Goal: Information Seeking & Learning: Learn about a topic

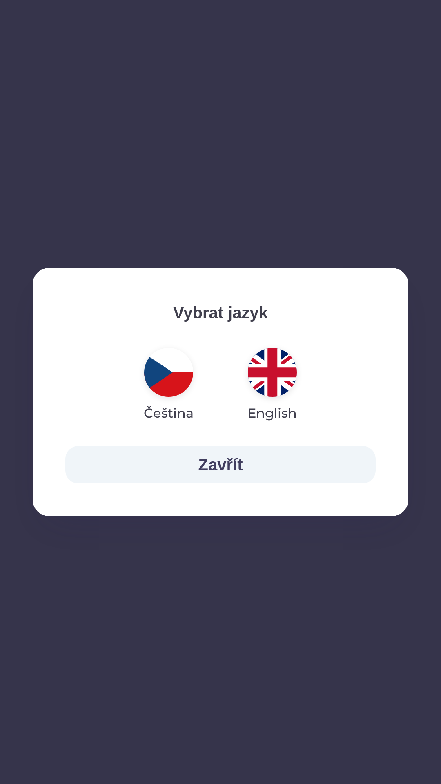
click at [265, 374] on img "button" at bounding box center [272, 372] width 49 height 49
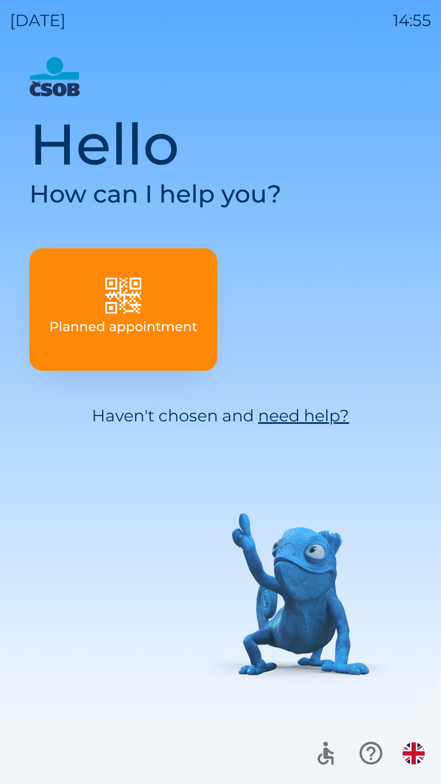
click at [328, 749] on icon "button" at bounding box center [325, 752] width 27 height 27
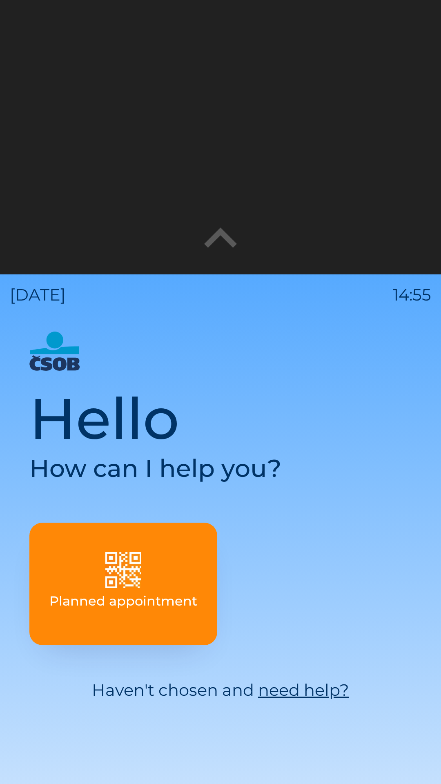
click at [209, 239] on icon "button" at bounding box center [220, 238] width 65 height 65
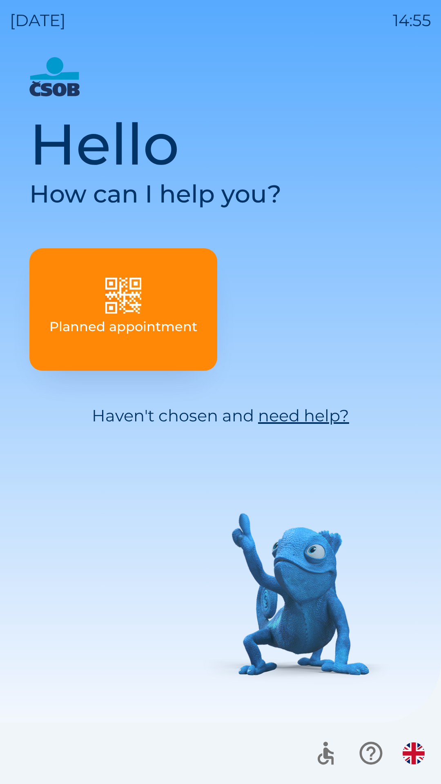
click at [333, 759] on icon "button" at bounding box center [326, 755] width 16 height 17
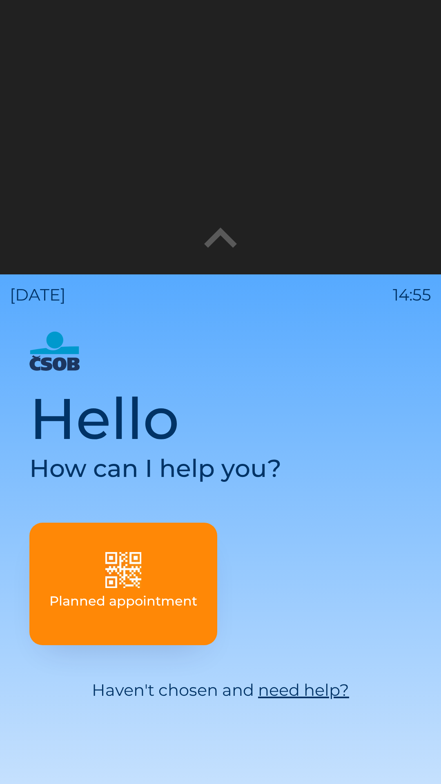
click at [216, 242] on icon "button" at bounding box center [220, 238] width 65 height 65
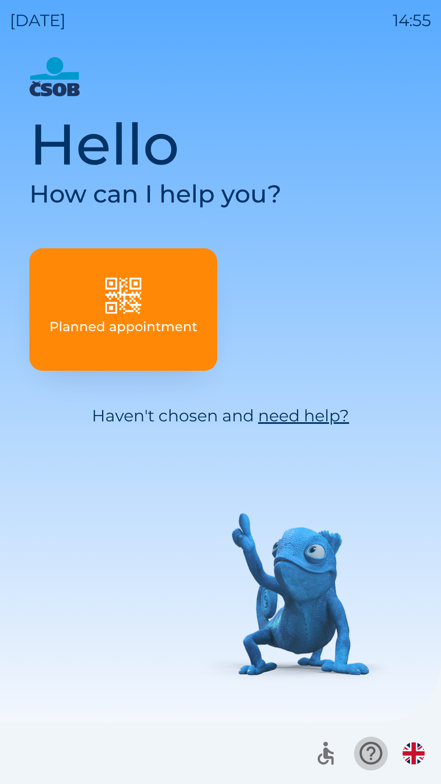
click at [372, 758] on icon "button" at bounding box center [370, 753] width 23 height 23
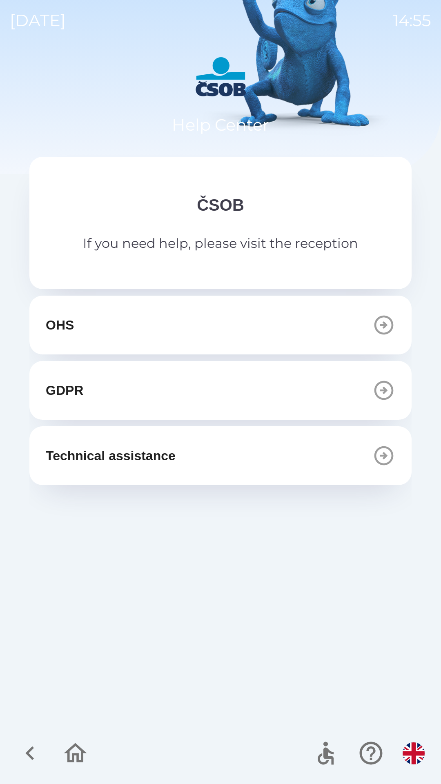
click at [411, 750] on img "button" at bounding box center [414, 753] width 22 height 22
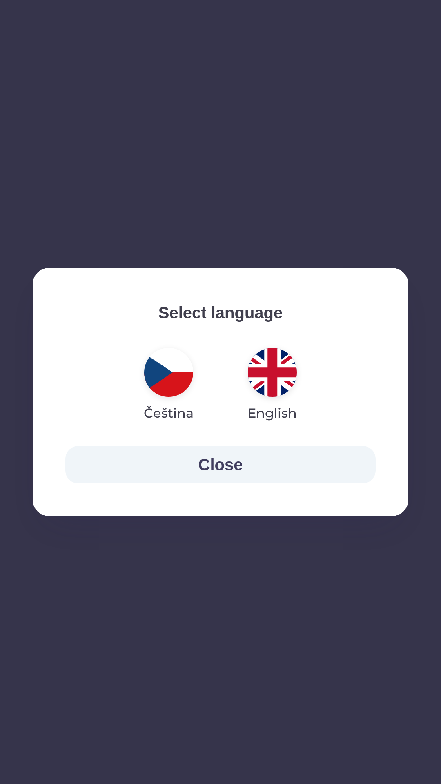
click at [262, 363] on img "button" at bounding box center [272, 372] width 49 height 49
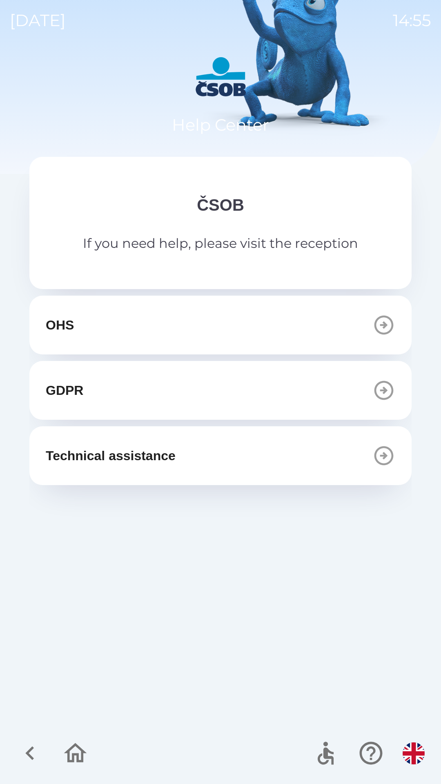
click at [408, 758] on img "button" at bounding box center [414, 753] width 22 height 22
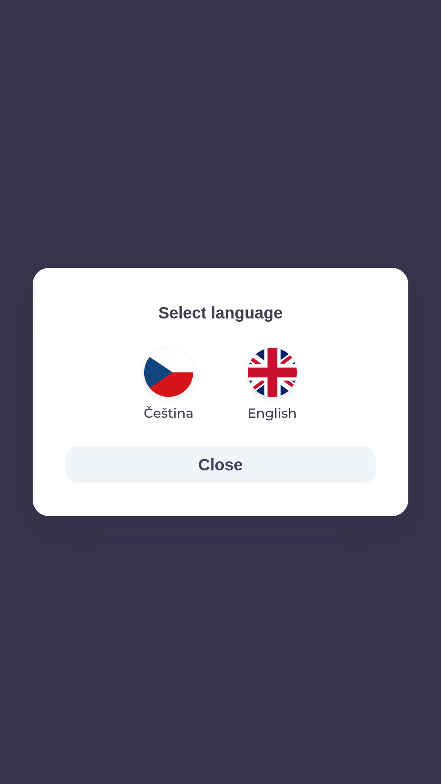
click at [167, 372] on img "button" at bounding box center [168, 372] width 49 height 49
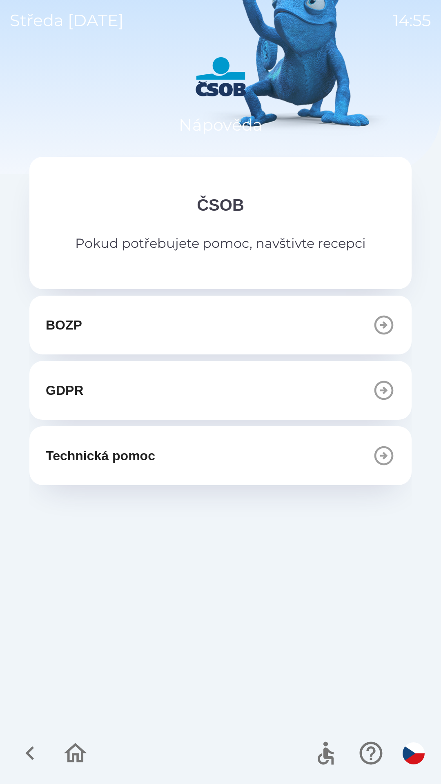
click at [256, 324] on button "BOZP" at bounding box center [220, 325] width 382 height 59
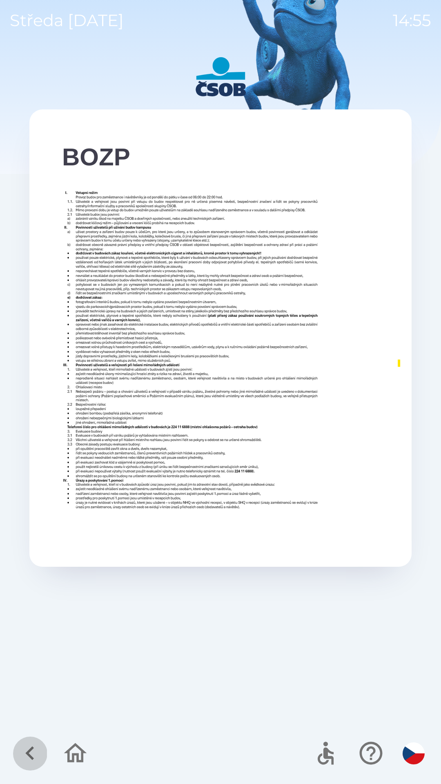
click at [25, 758] on icon "button" at bounding box center [29, 752] width 27 height 27
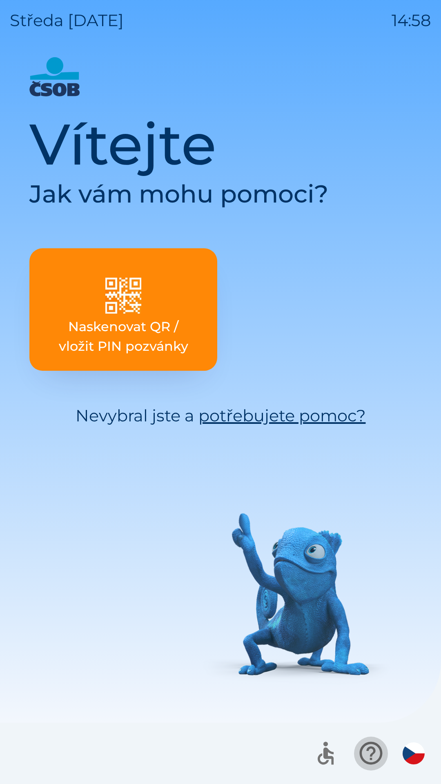
click at [365, 757] on icon "button" at bounding box center [370, 752] width 27 height 27
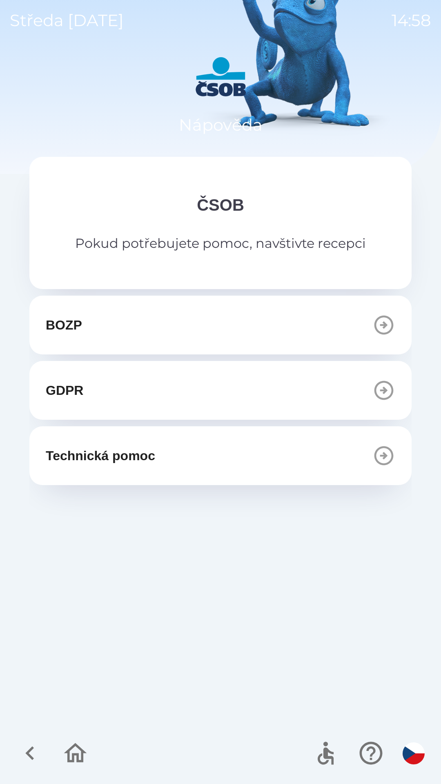
click at [100, 314] on button "BOZP" at bounding box center [220, 325] width 382 height 59
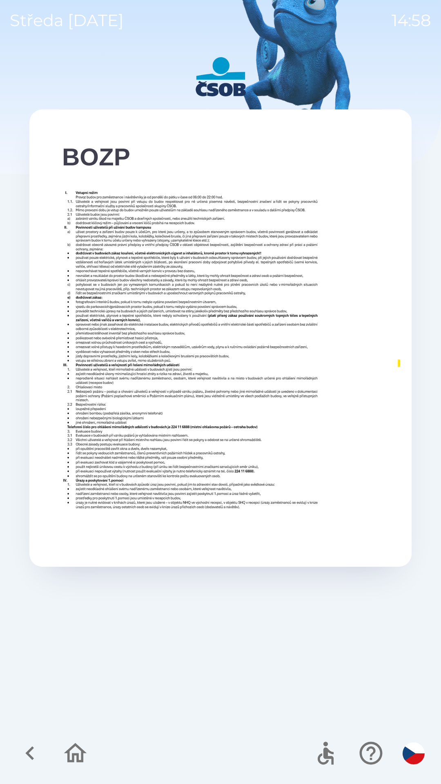
click at [39, 751] on icon "button" at bounding box center [29, 752] width 27 height 27
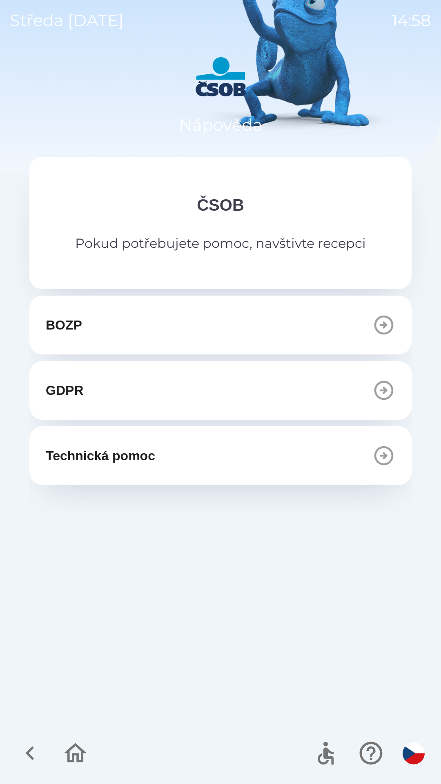
click at [91, 385] on button "GDPR" at bounding box center [220, 390] width 382 height 59
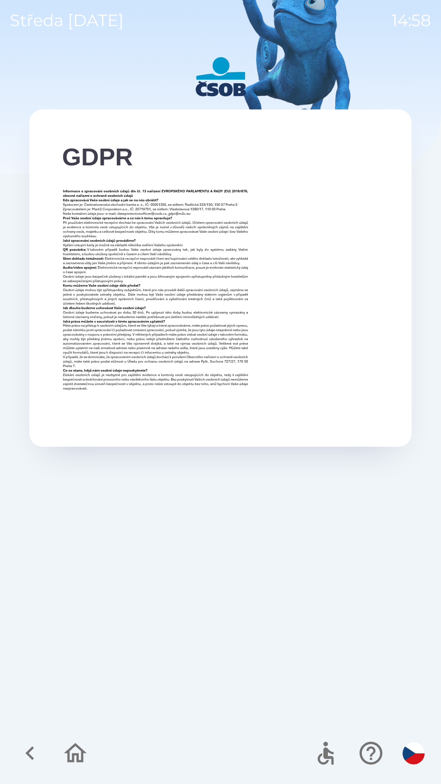
click at [38, 758] on icon "button" at bounding box center [29, 752] width 27 height 27
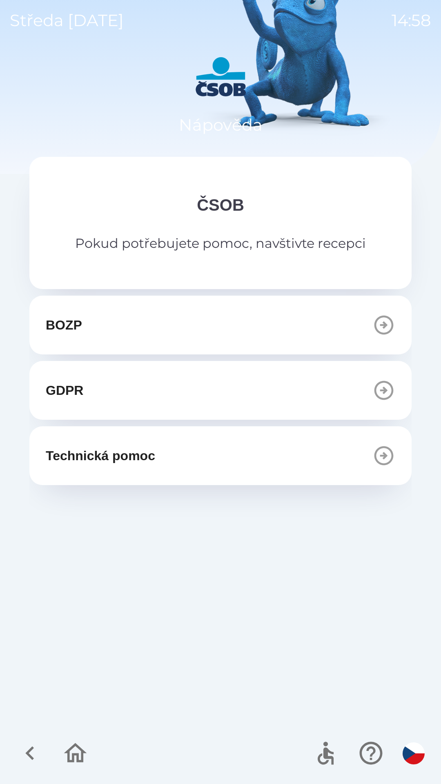
click at [37, 751] on icon "button" at bounding box center [29, 752] width 27 height 27
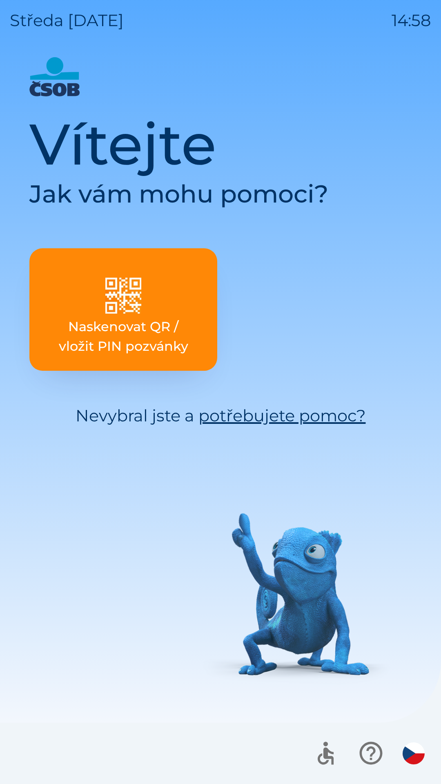
click at [247, 413] on link "potřebujete pomoc?" at bounding box center [281, 415] width 167 height 20
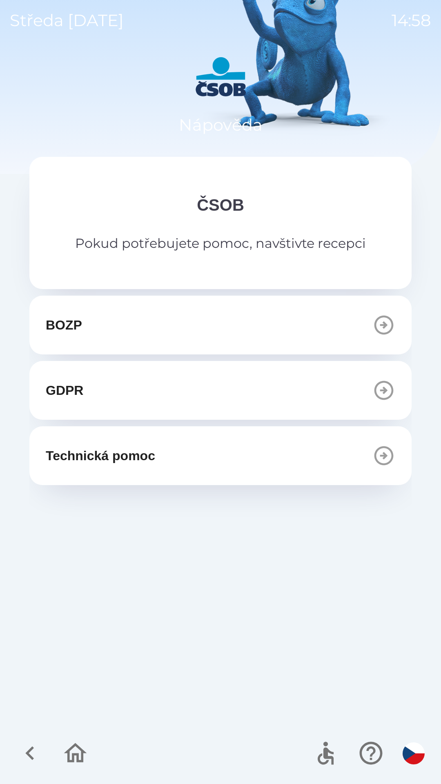
click at [40, 747] on icon "button" at bounding box center [29, 752] width 27 height 27
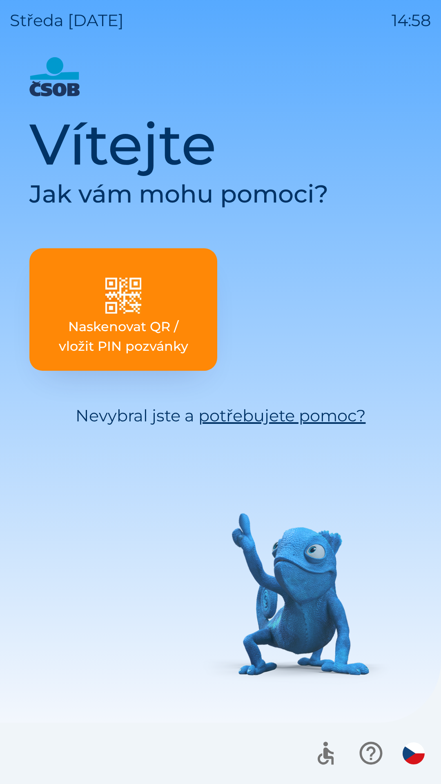
click at [325, 762] on icon "button" at bounding box center [326, 755] width 16 height 17
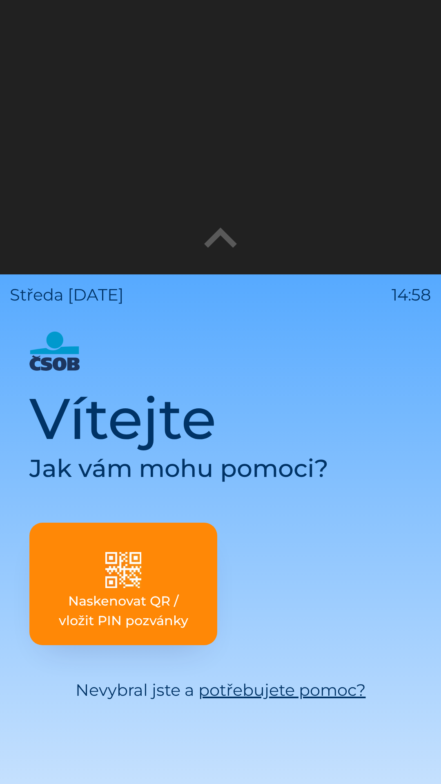
click at [213, 234] on icon "button" at bounding box center [220, 238] width 65 height 65
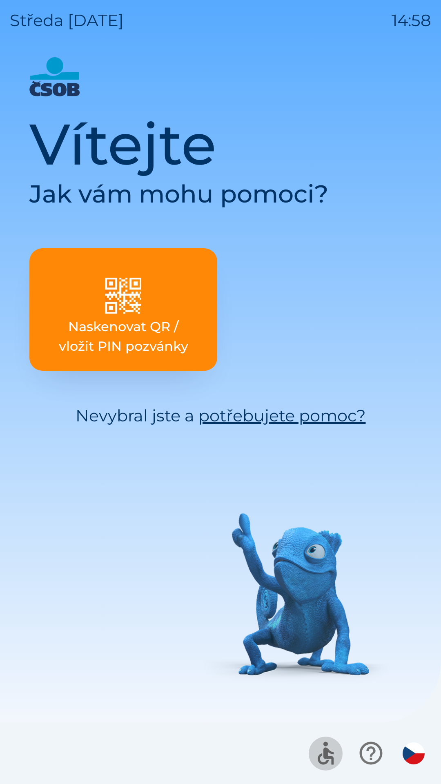
click at [332, 747] on icon "button" at bounding box center [325, 752] width 27 height 27
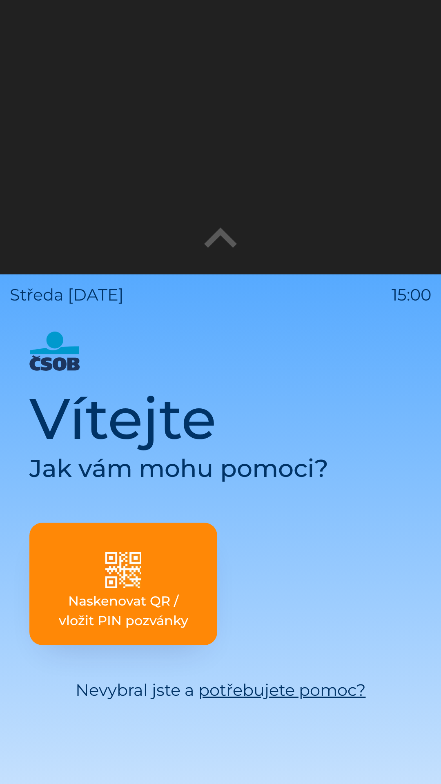
click at [231, 240] on icon "button" at bounding box center [220, 237] width 33 height 20
